Goal: Find specific fact: Find specific fact

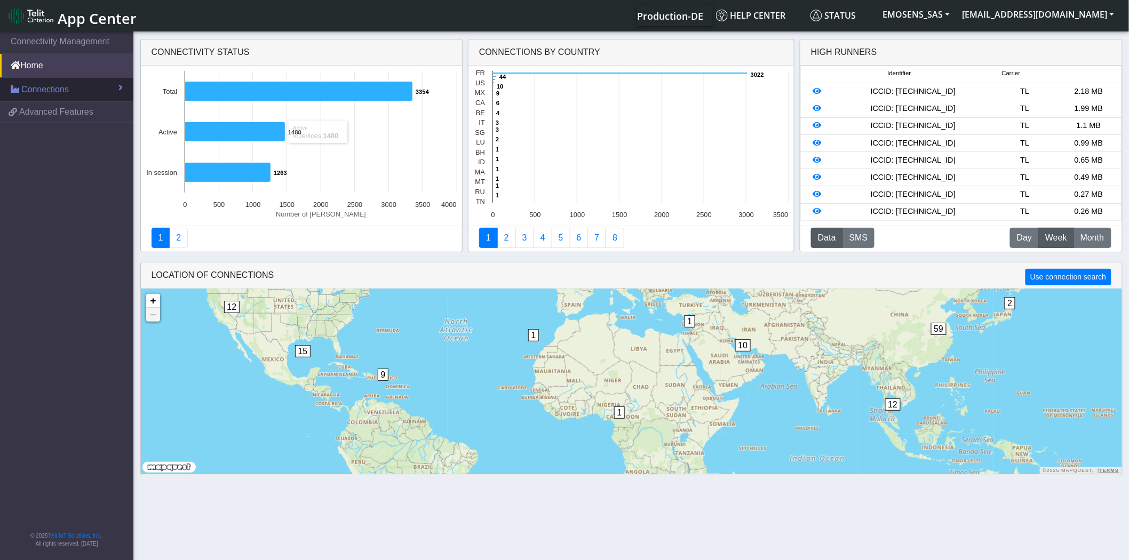
click at [46, 91] on span "Connections" at bounding box center [44, 89] width 47 height 13
click at [49, 111] on link "List" at bounding box center [66, 112] width 133 height 22
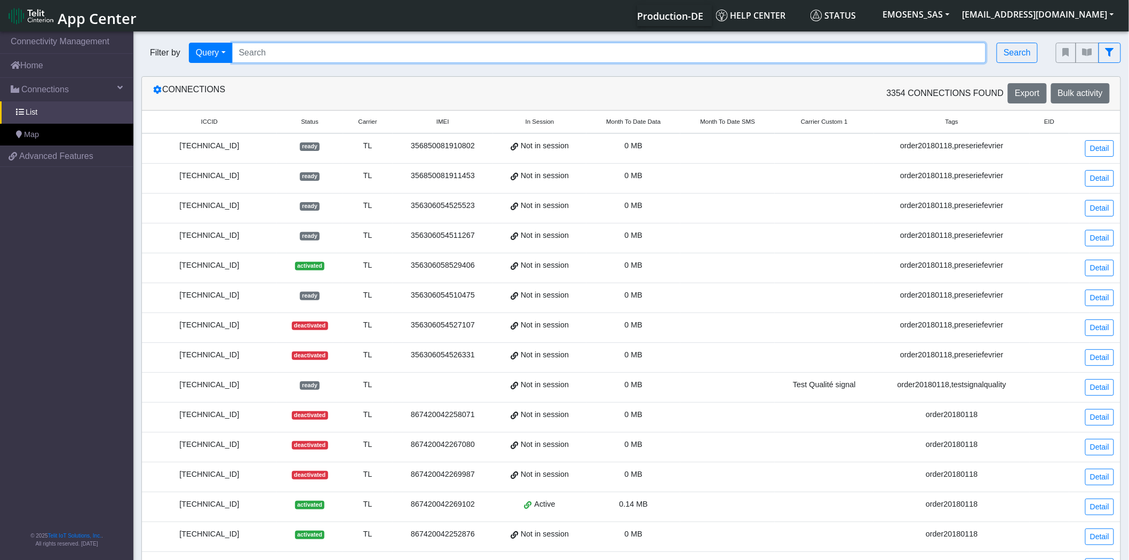
click at [276, 54] on input "Search..." at bounding box center [609, 53] width 754 height 20
paste input "89462008024011430517"
type input "89462008024011430517"
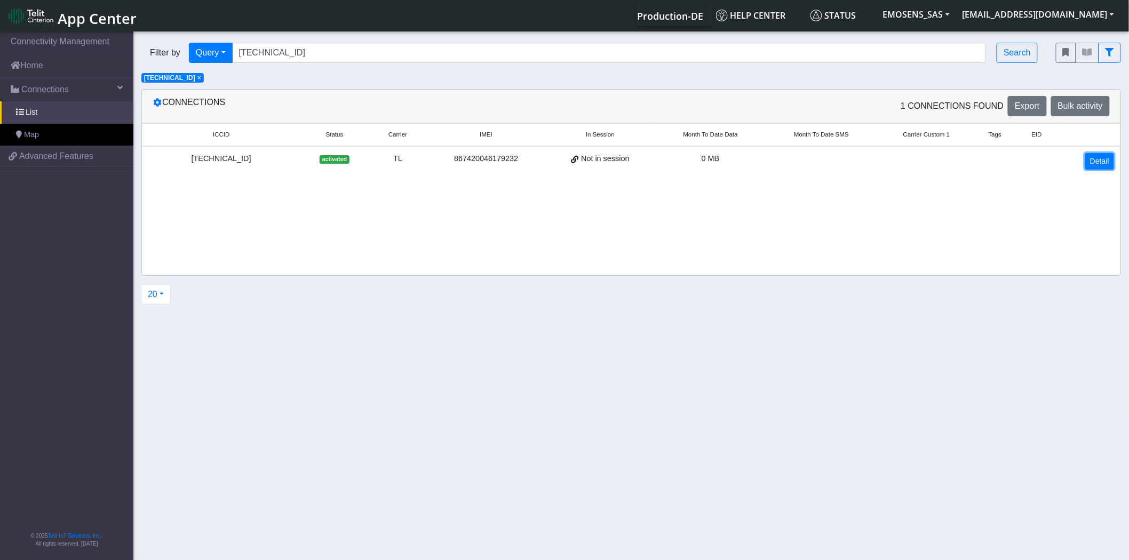
click at [1099, 161] on link "Detail" at bounding box center [1099, 161] width 29 height 17
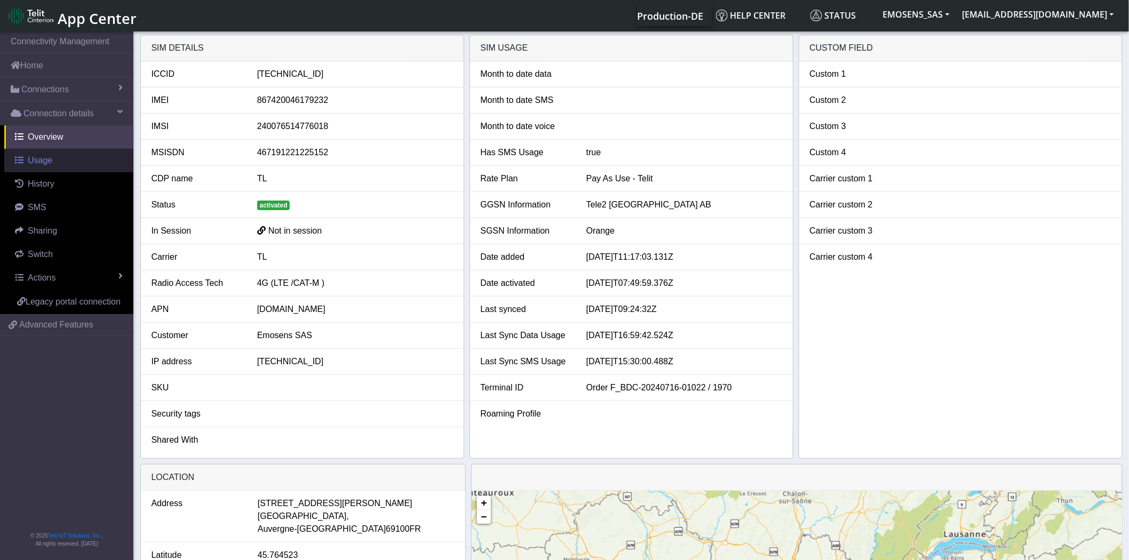
click at [46, 162] on span "Usage" at bounding box center [40, 160] width 25 height 9
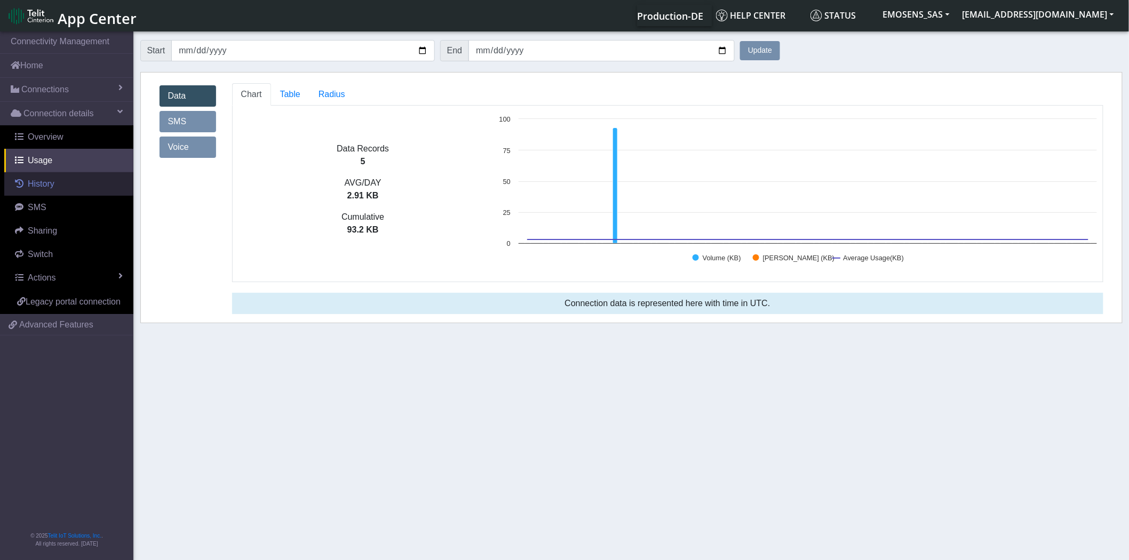
click at [60, 182] on link "History" at bounding box center [68, 183] width 129 height 23
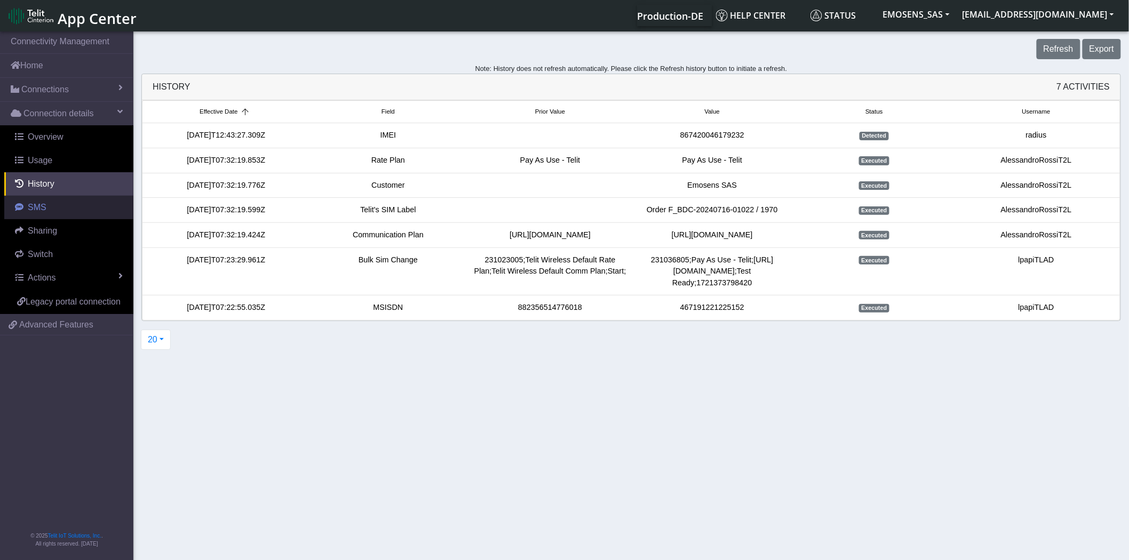
click at [66, 211] on link "SMS" at bounding box center [68, 207] width 129 height 23
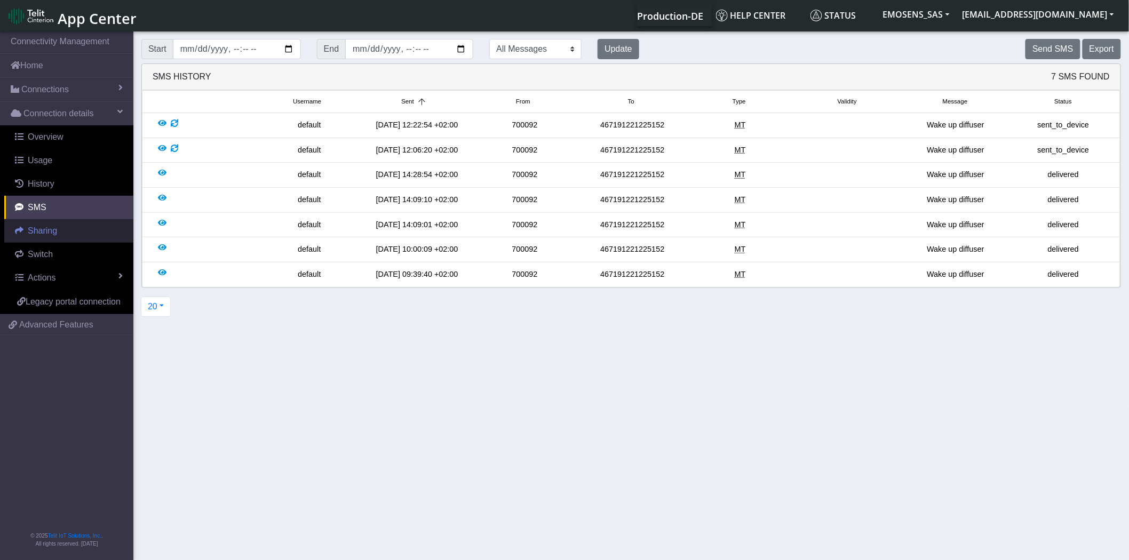
click at [66, 231] on link "Sharing" at bounding box center [68, 230] width 129 height 23
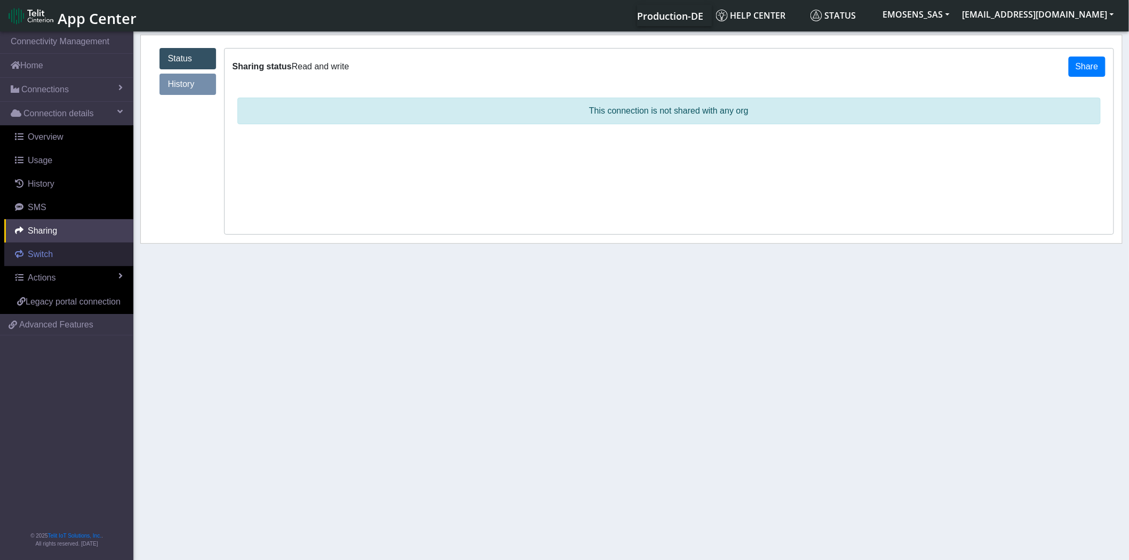
click at [66, 253] on link "Switch" at bounding box center [68, 254] width 129 height 23
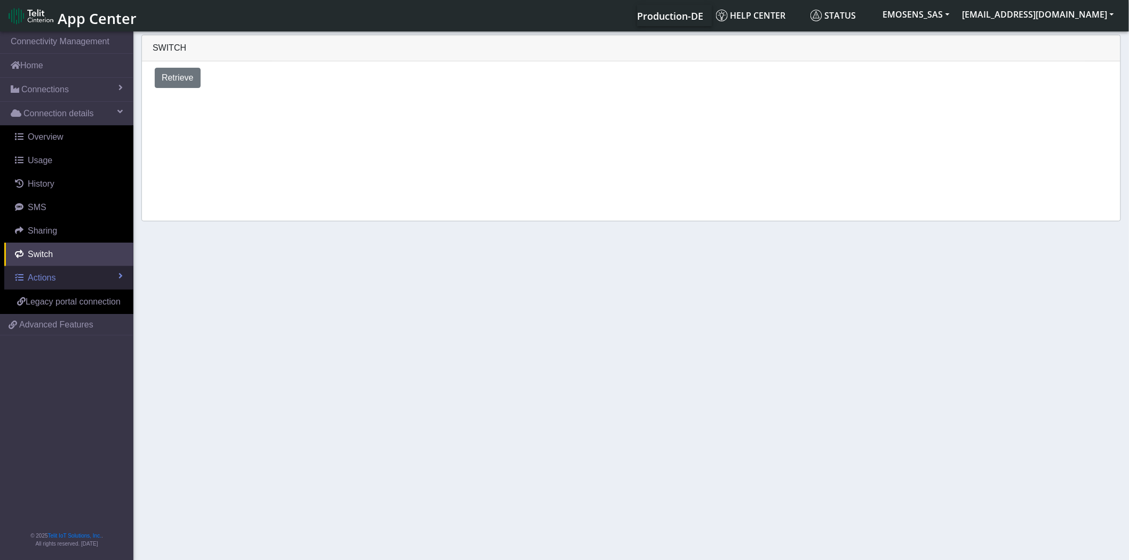
click at [75, 276] on link "Actions" at bounding box center [68, 277] width 129 height 23
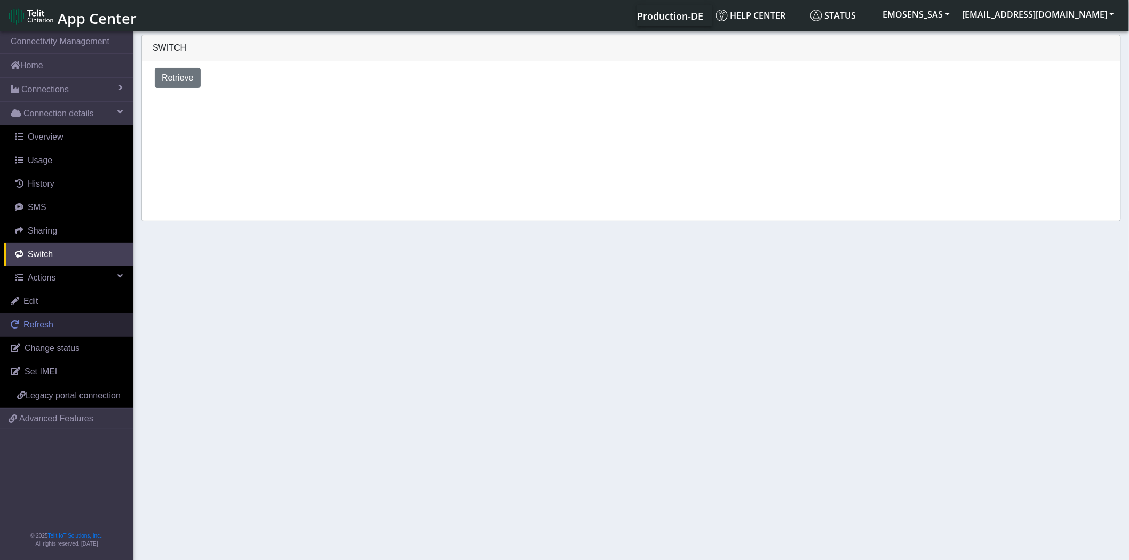
click at [55, 327] on link "Refresh" at bounding box center [66, 324] width 133 height 23
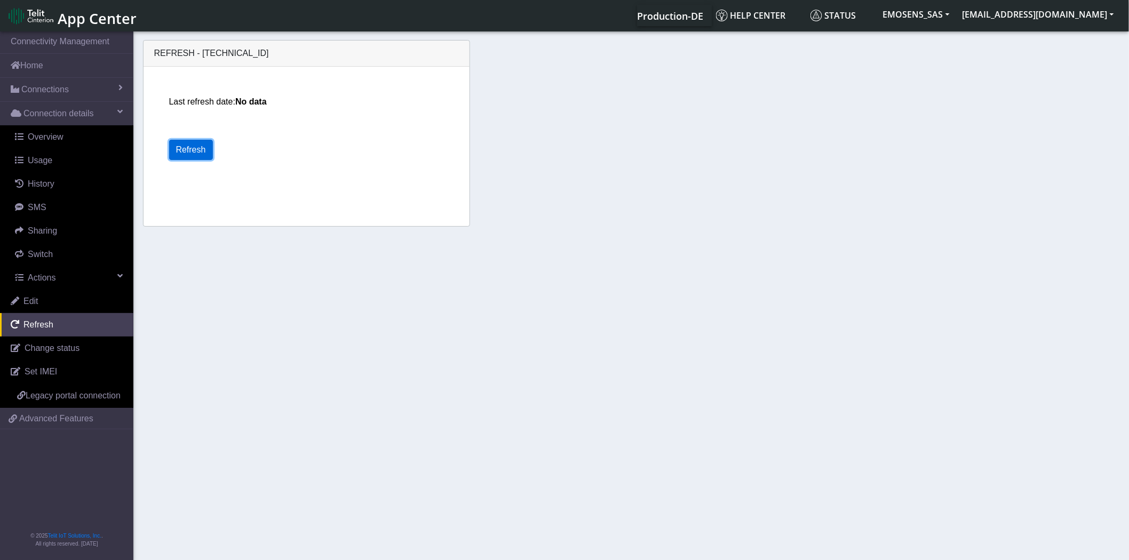
click at [188, 141] on button "Refresh" at bounding box center [191, 150] width 44 height 20
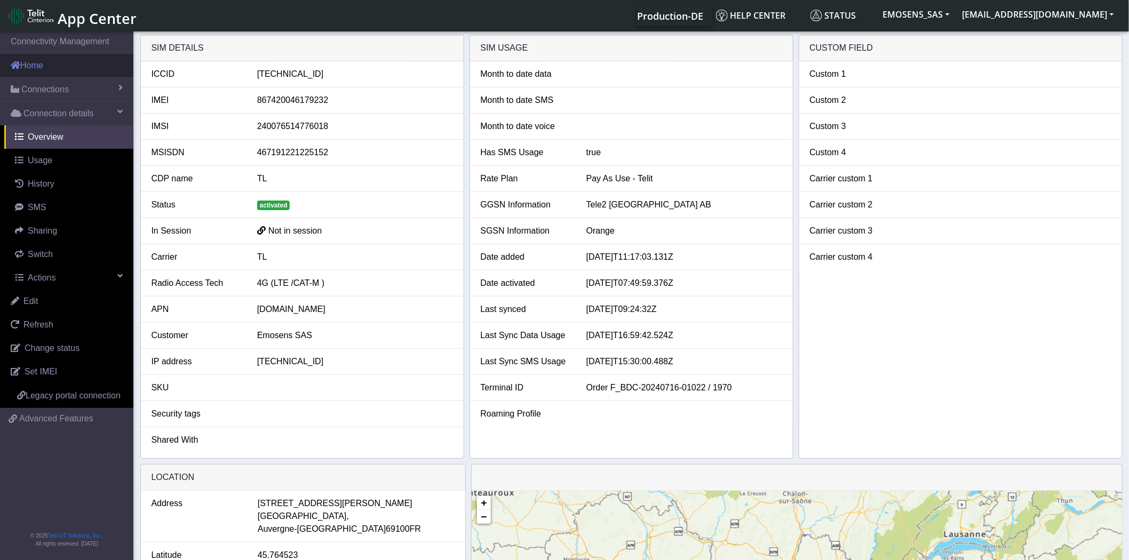
click at [55, 61] on link "Home" at bounding box center [66, 65] width 133 height 23
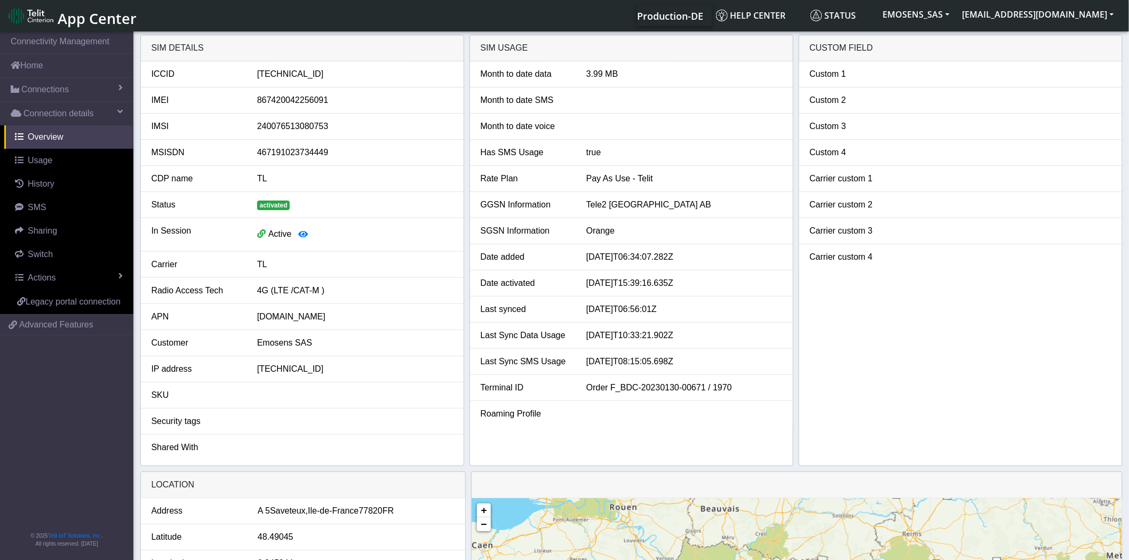
click at [296, 71] on div "89462008022006378139" at bounding box center [355, 74] width 212 height 13
copy div "89462008022006378139"
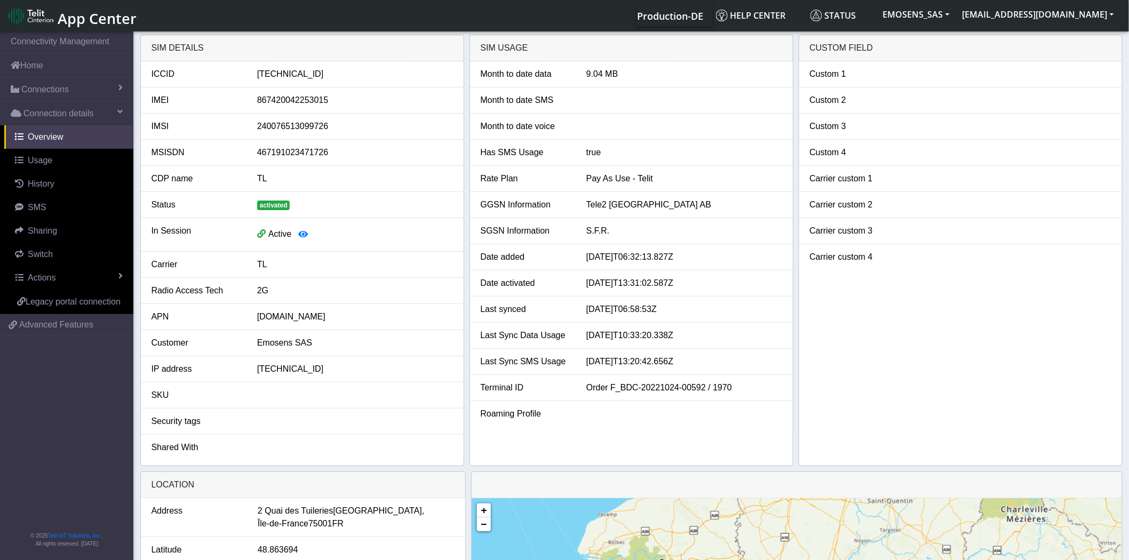
click at [302, 70] on div "89462008022006567863" at bounding box center [355, 74] width 212 height 13
copy div "89462008022006567863"
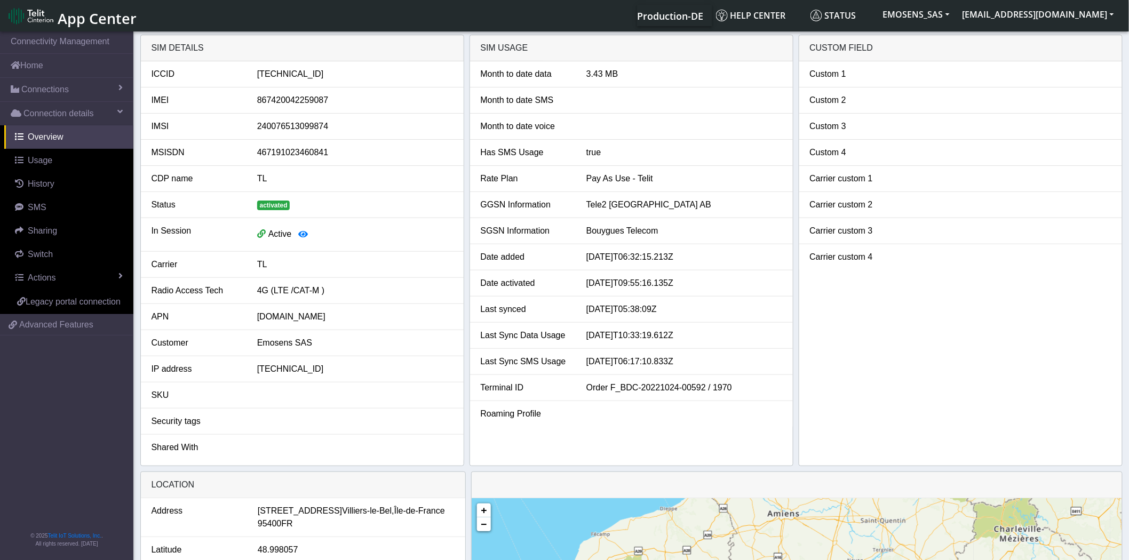
click at [305, 71] on div "[TECHNICAL_ID]" at bounding box center [355, 74] width 212 height 13
copy div "[TECHNICAL_ID]"
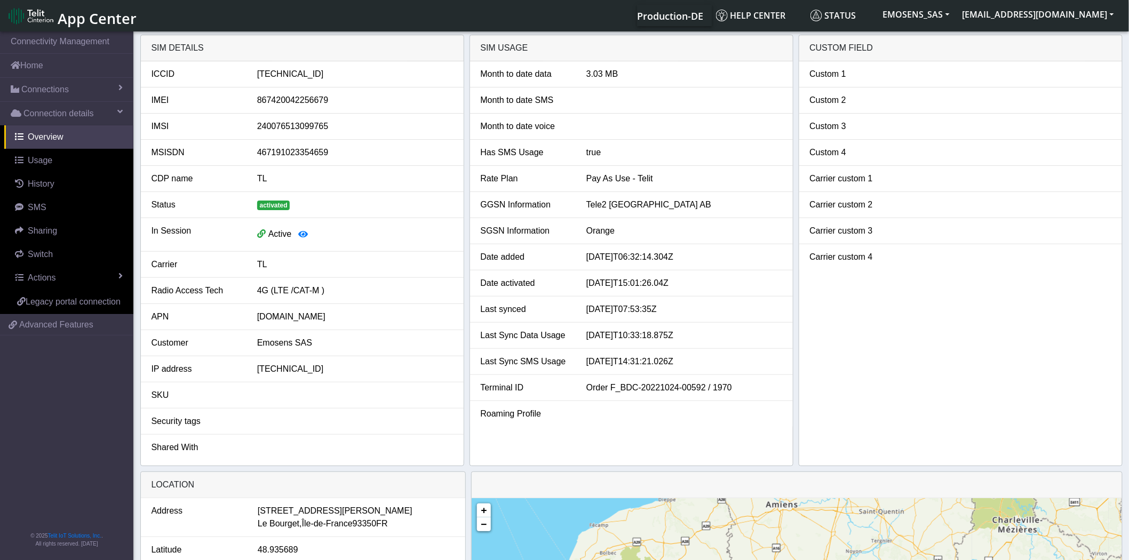
click at [315, 76] on div "89462008022006568259" at bounding box center [355, 74] width 212 height 13
copy div "89462008022006568259"
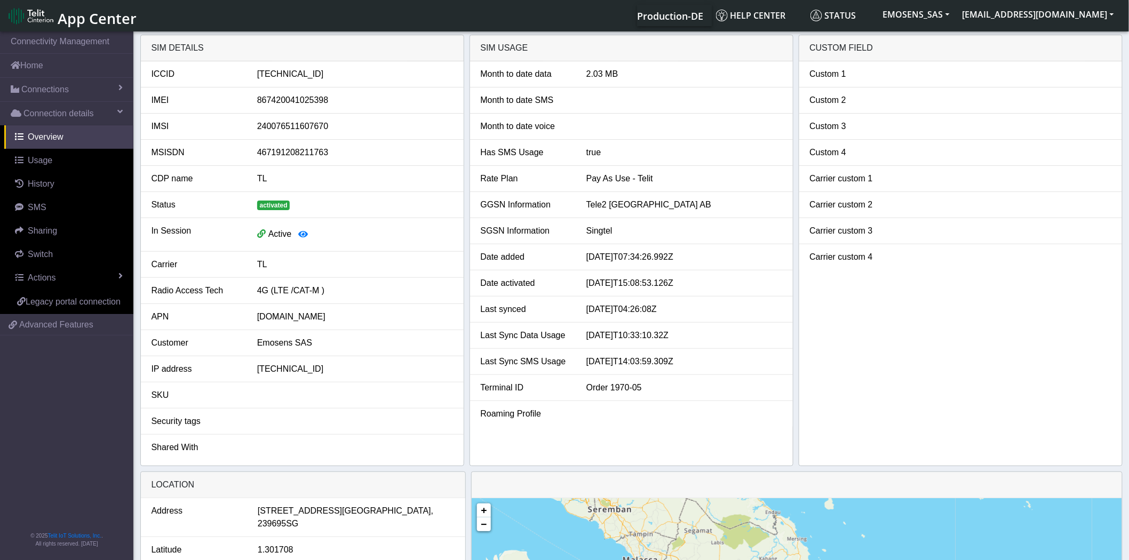
click at [312, 73] on div "89462008012008519145" at bounding box center [355, 74] width 212 height 13
copy div "89462008012008519145"
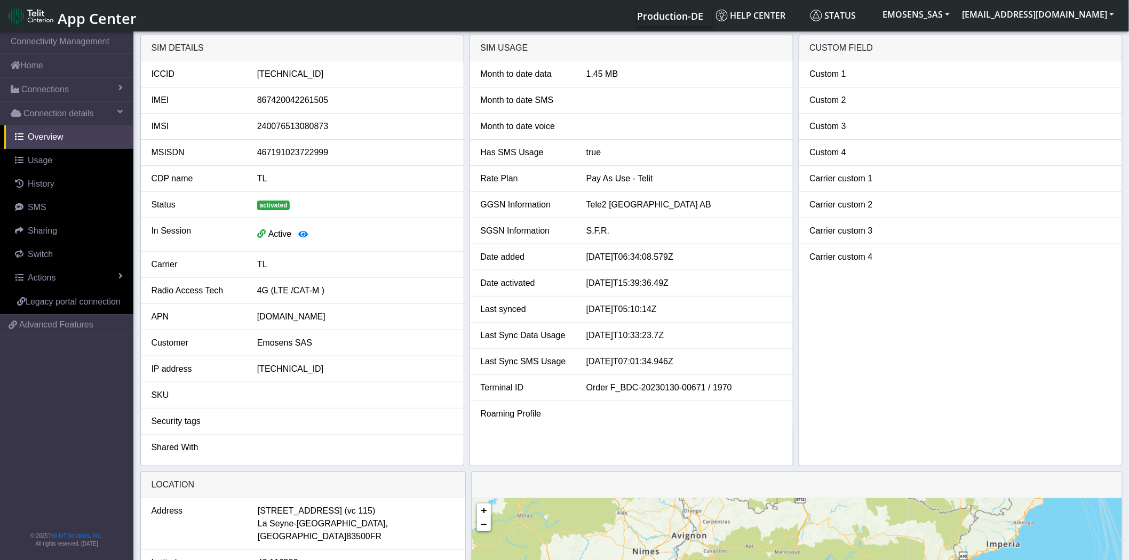
click at [299, 75] on div "[TECHNICAL_ID]" at bounding box center [355, 74] width 212 height 13
copy div "[TECHNICAL_ID]"
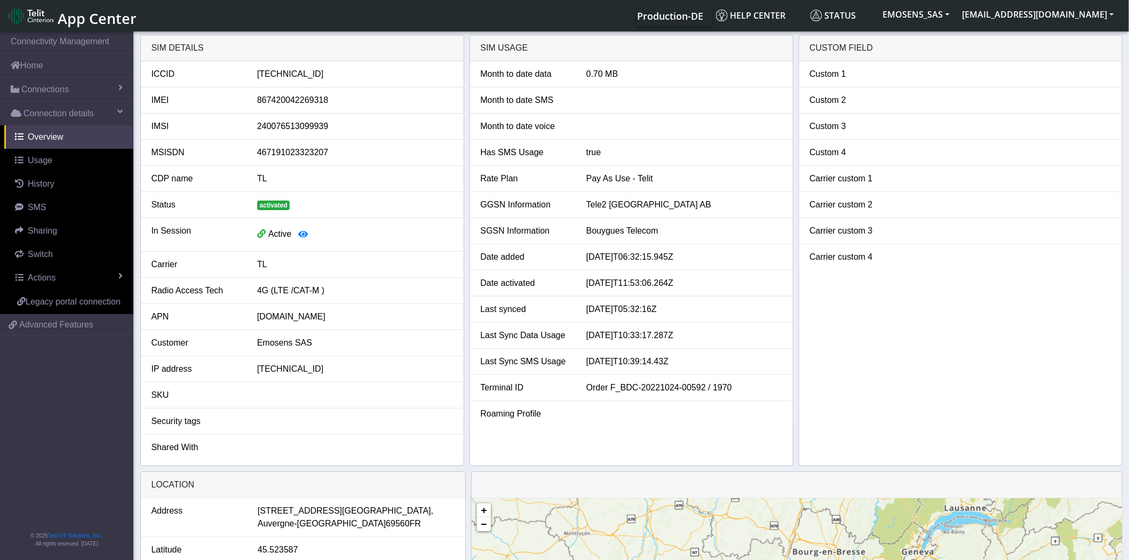
click at [322, 77] on div "[TECHNICAL_ID]" at bounding box center [355, 74] width 212 height 13
copy div "[TECHNICAL_ID]"
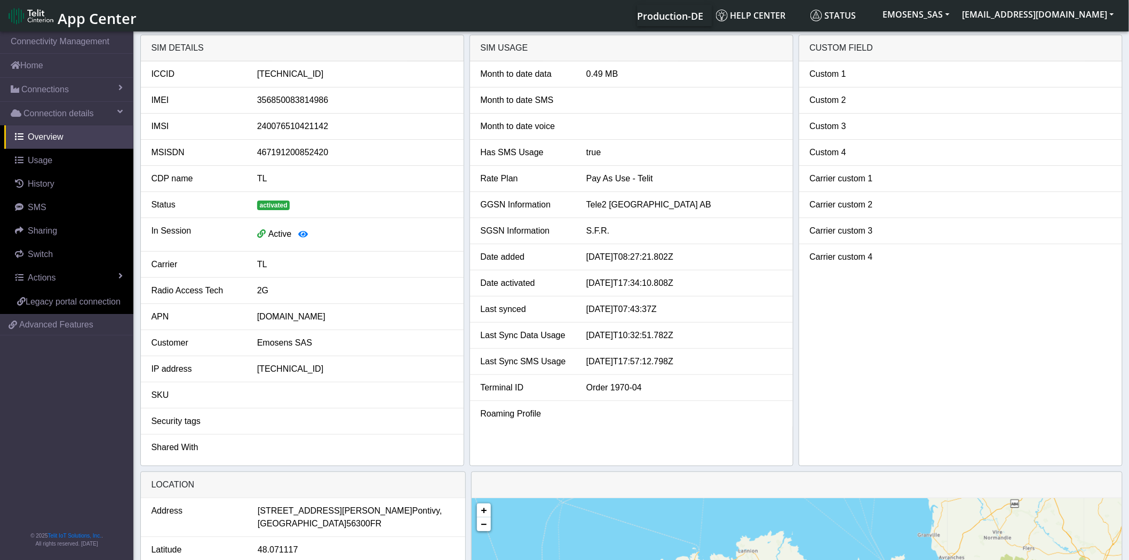
click at [318, 70] on div "[TECHNICAL_ID]" at bounding box center [355, 74] width 212 height 13
copy div "[TECHNICAL_ID]"
